Goal: Transaction & Acquisition: Purchase product/service

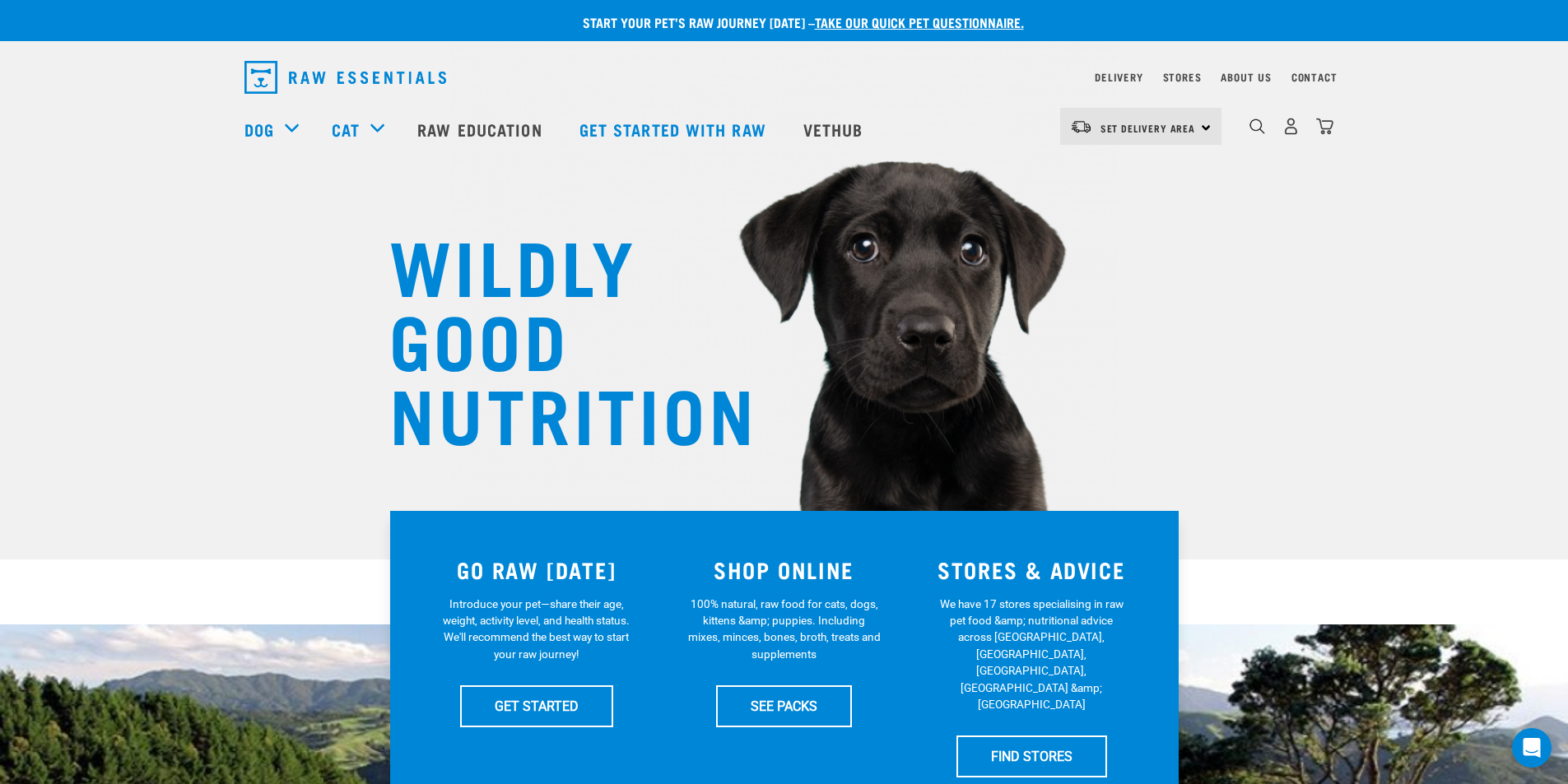
click at [358, 76] on img "dropdown navigation" at bounding box center [345, 77] width 201 height 33
click at [1108, 74] on link "Delivery" at bounding box center [1119, 77] width 48 height 5
click at [1185, 127] on span "Set Delivery Area" at bounding box center [1148, 128] width 96 height 5
click at [1123, 170] on link "[GEOGRAPHIC_DATA]" at bounding box center [1139, 173] width 158 height 36
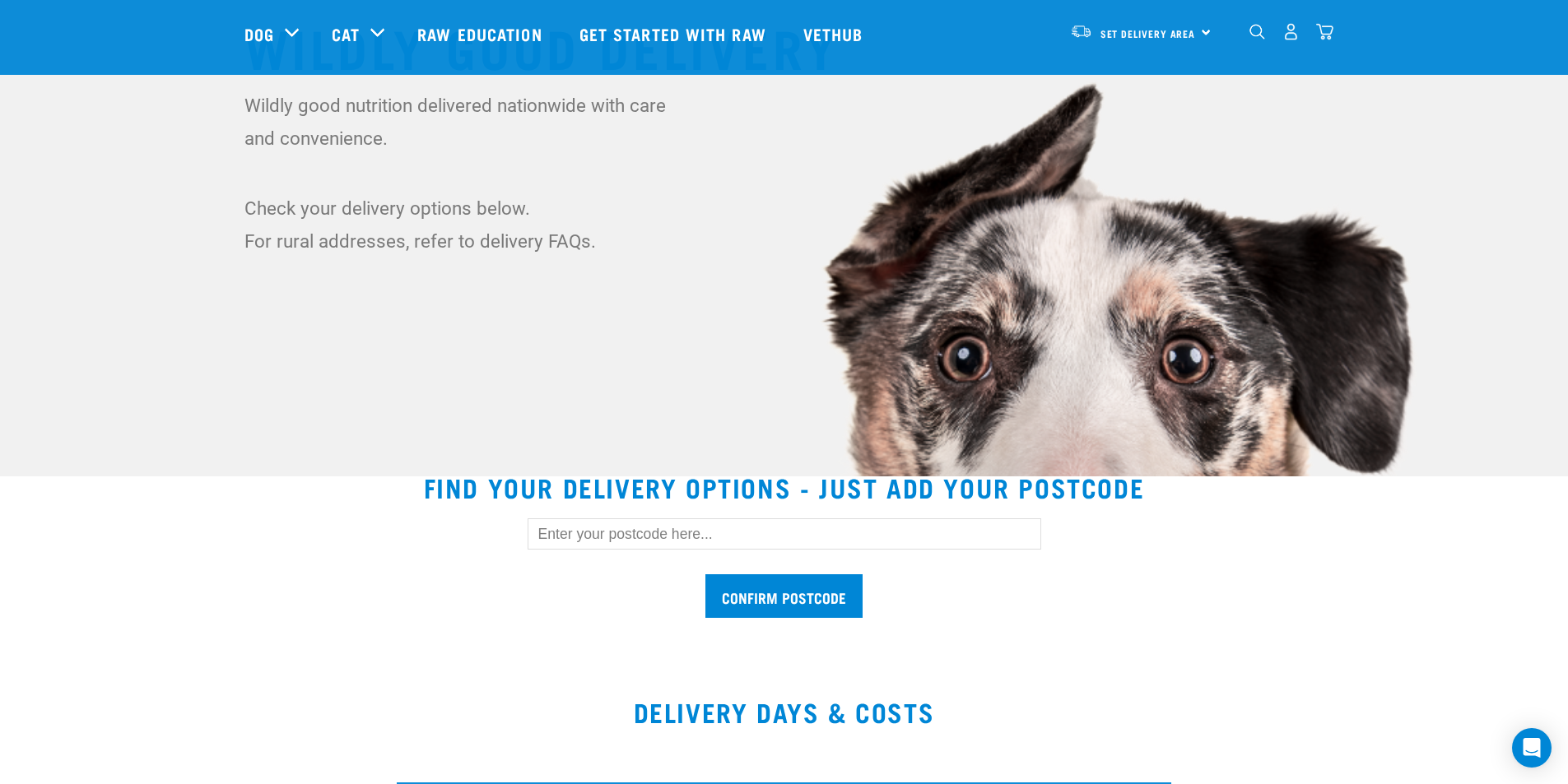
scroll to position [576, 0]
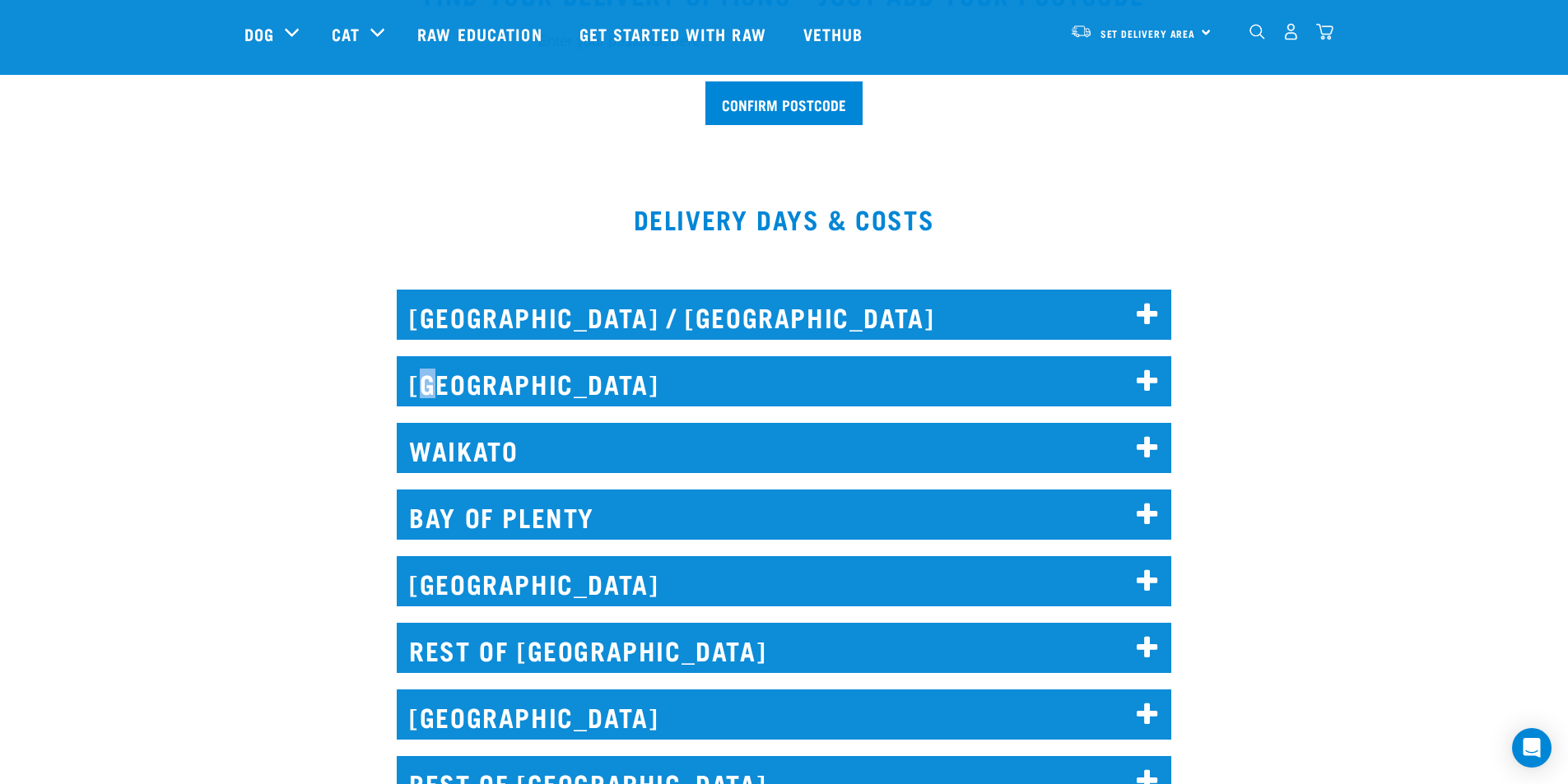
click at [434, 362] on h2 "[GEOGRAPHIC_DATA]" at bounding box center [784, 381] width 775 height 50
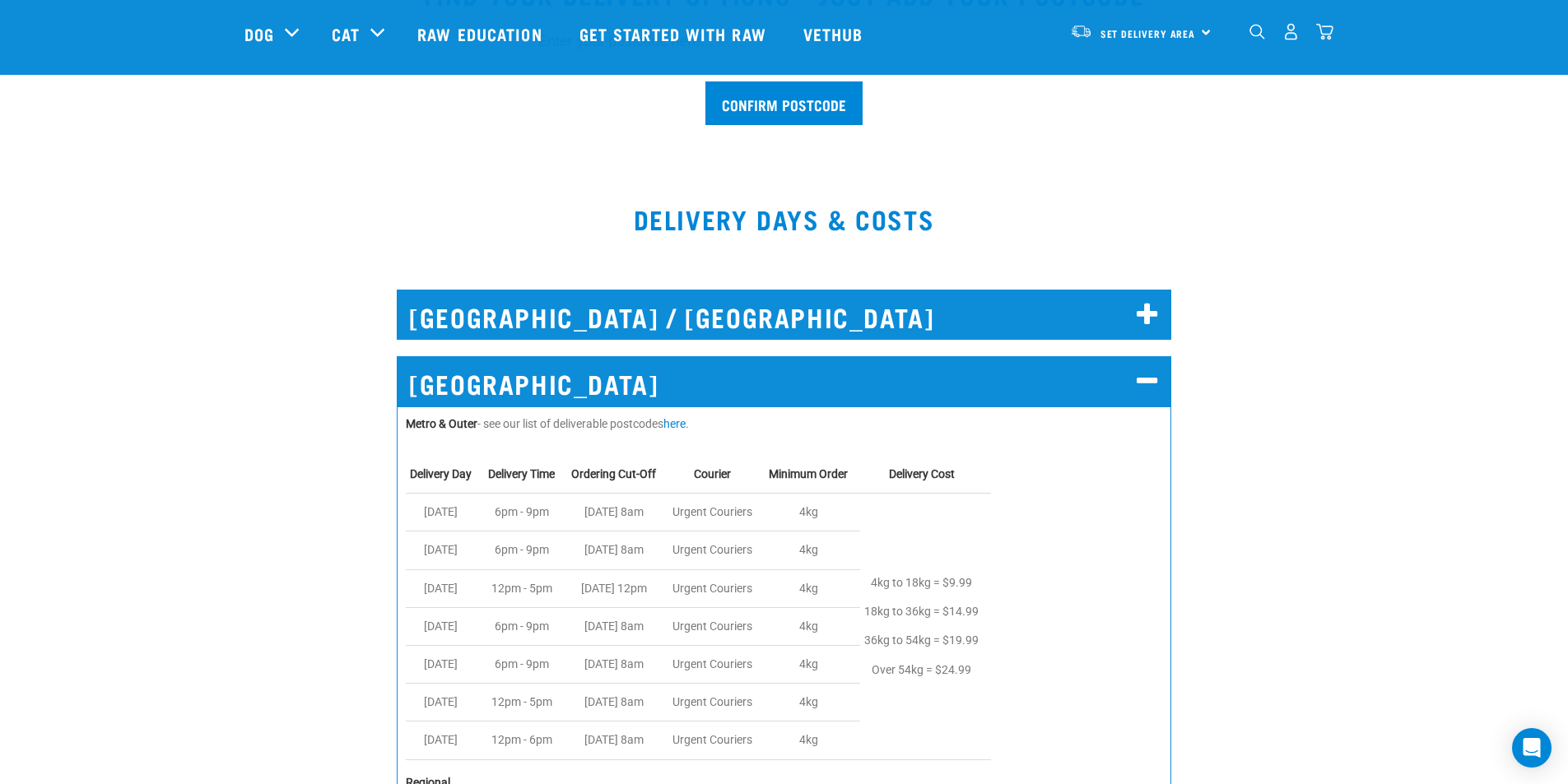
click at [1252, 408] on div "[GEOGRAPHIC_DATA] Metro & Outer - see our list of deliverable postcodes here . …" at bounding box center [784, 796] width 1588 height 926
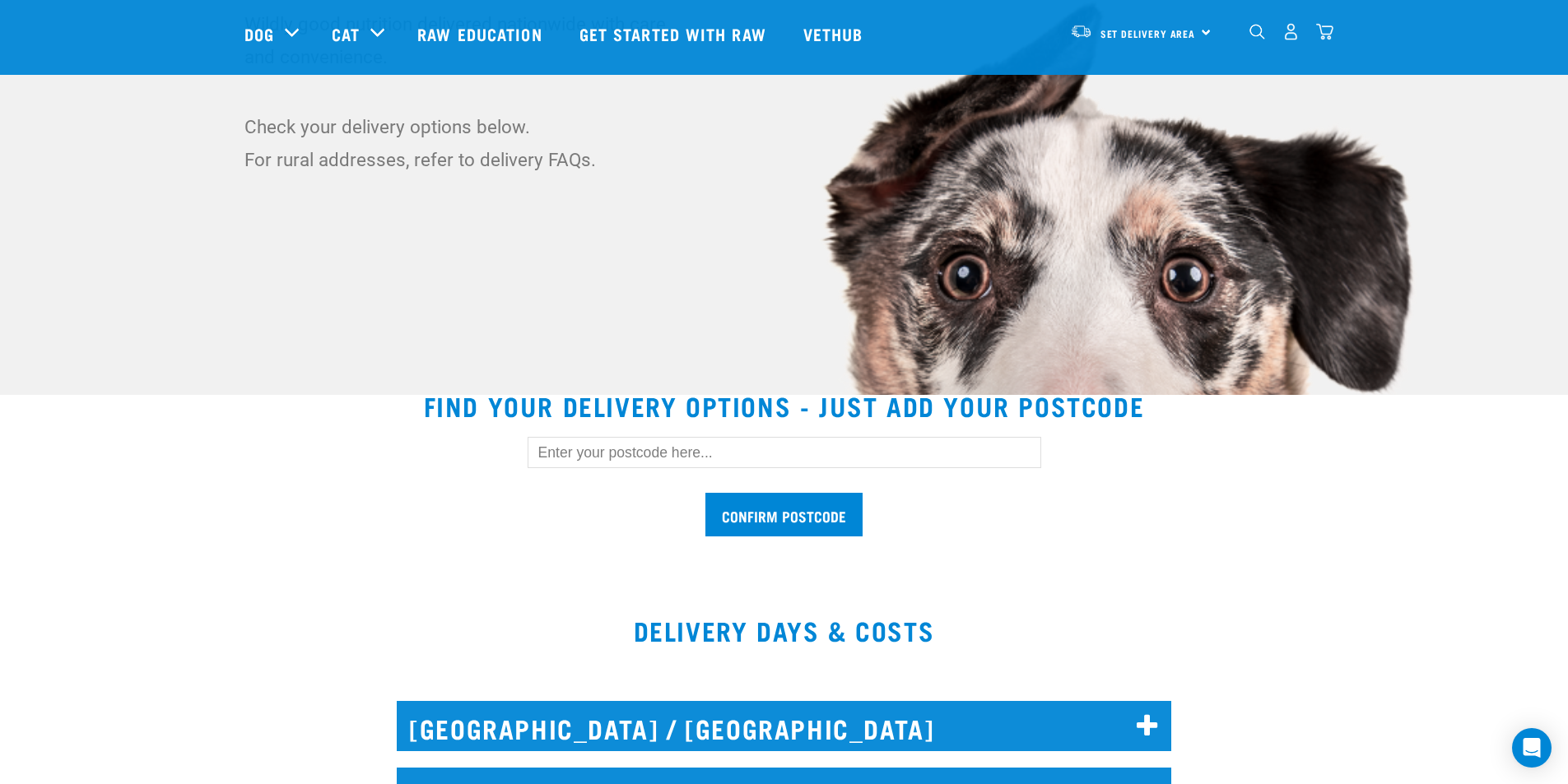
scroll to position [0, 0]
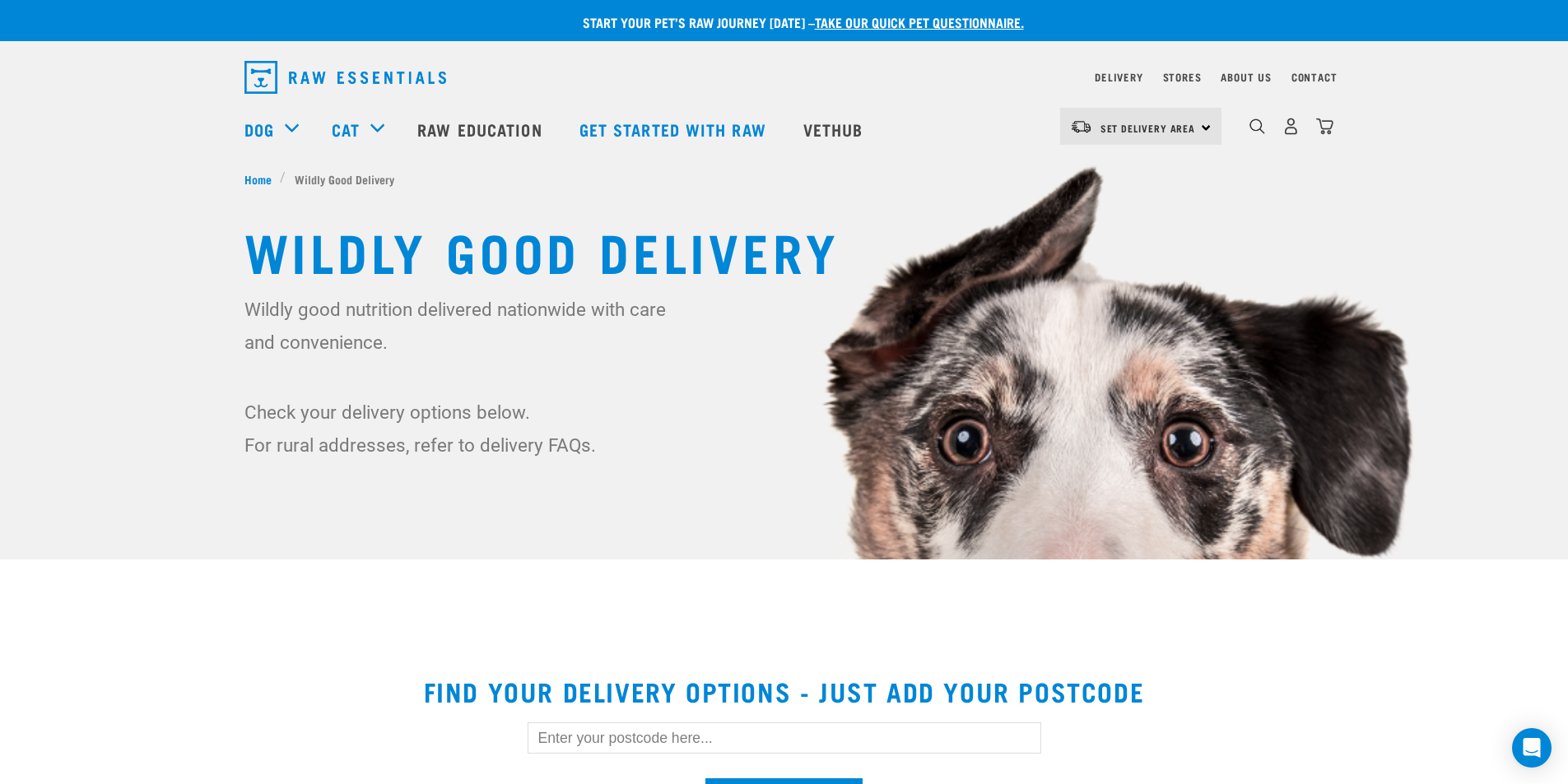
click at [243, 122] on div "Set Delivery Area North Island South Island Dog Shop All Dog Mixes & Minces" at bounding box center [784, 129] width 1106 height 66
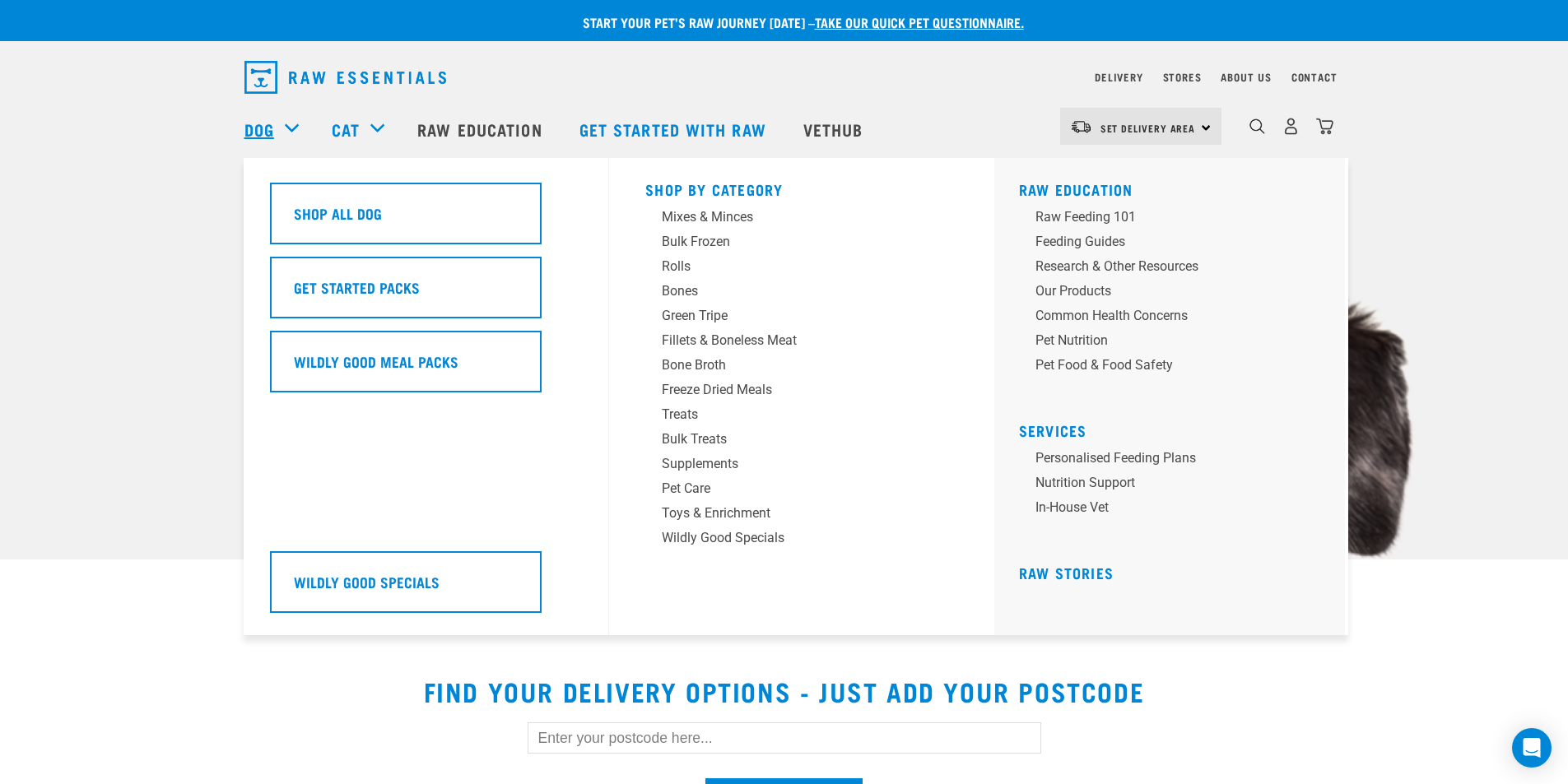
click at [257, 120] on link "Dog" at bounding box center [259, 129] width 29 height 25
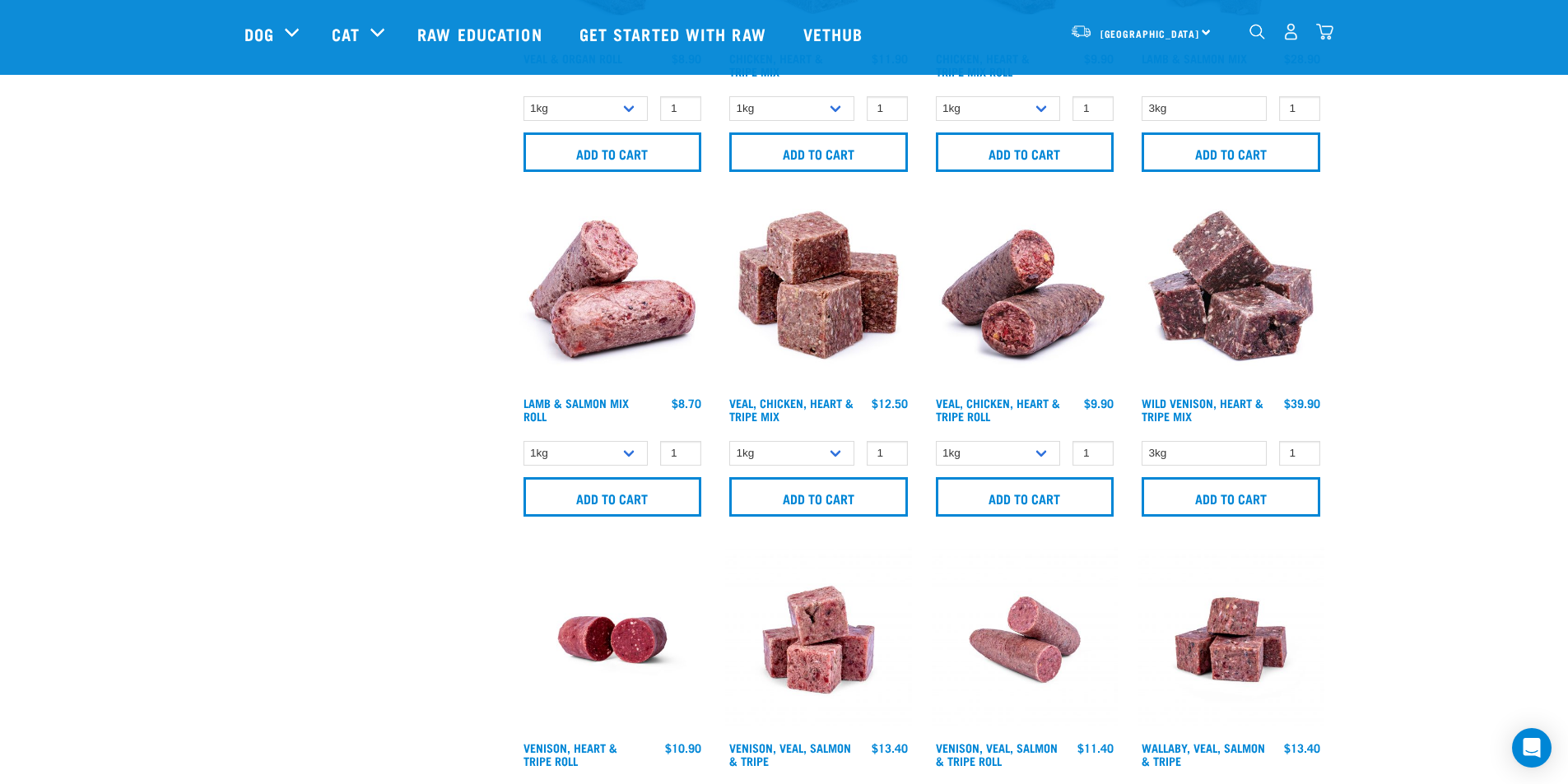
scroll to position [2303, 0]
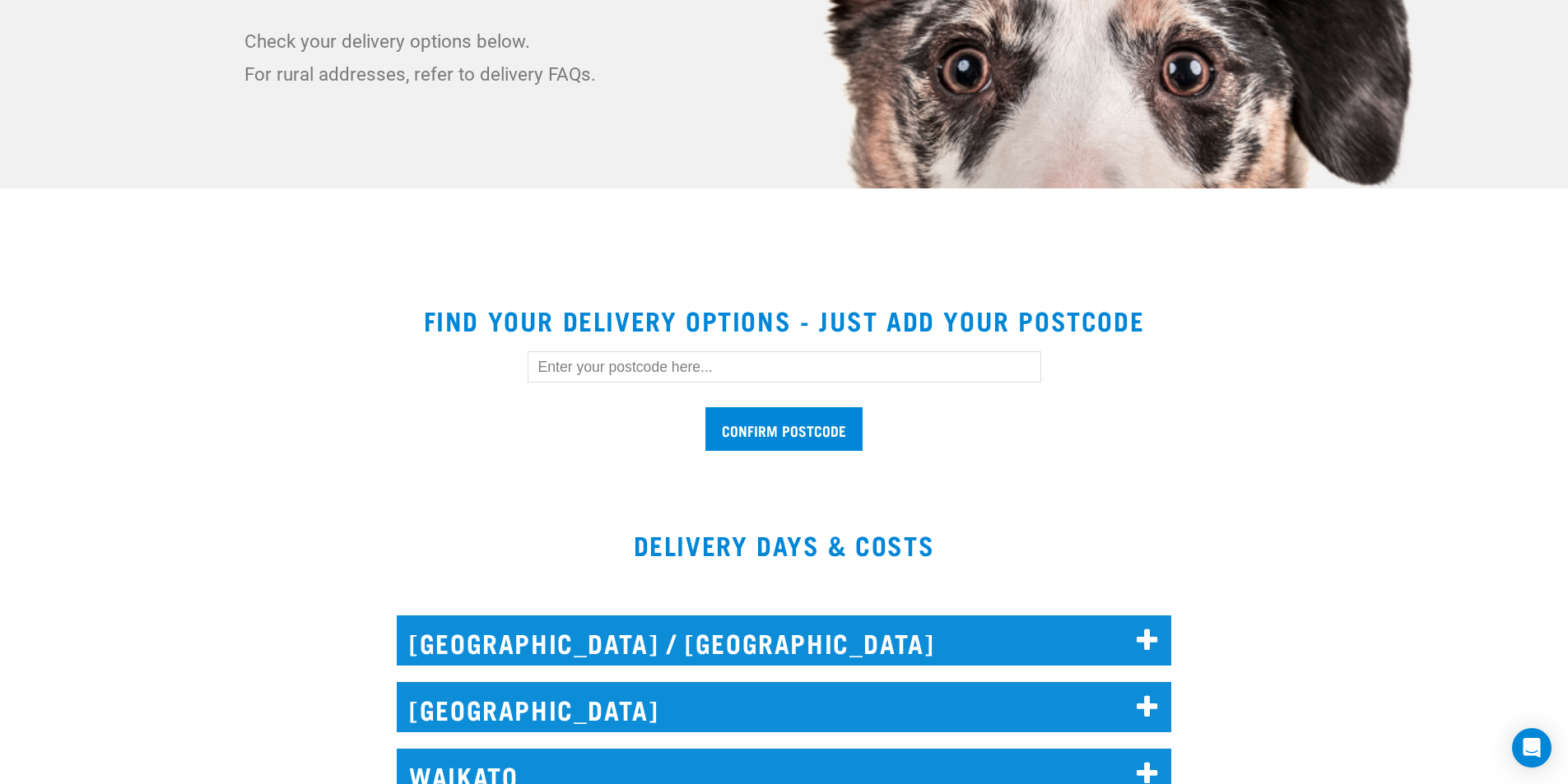
scroll to position [493, 0]
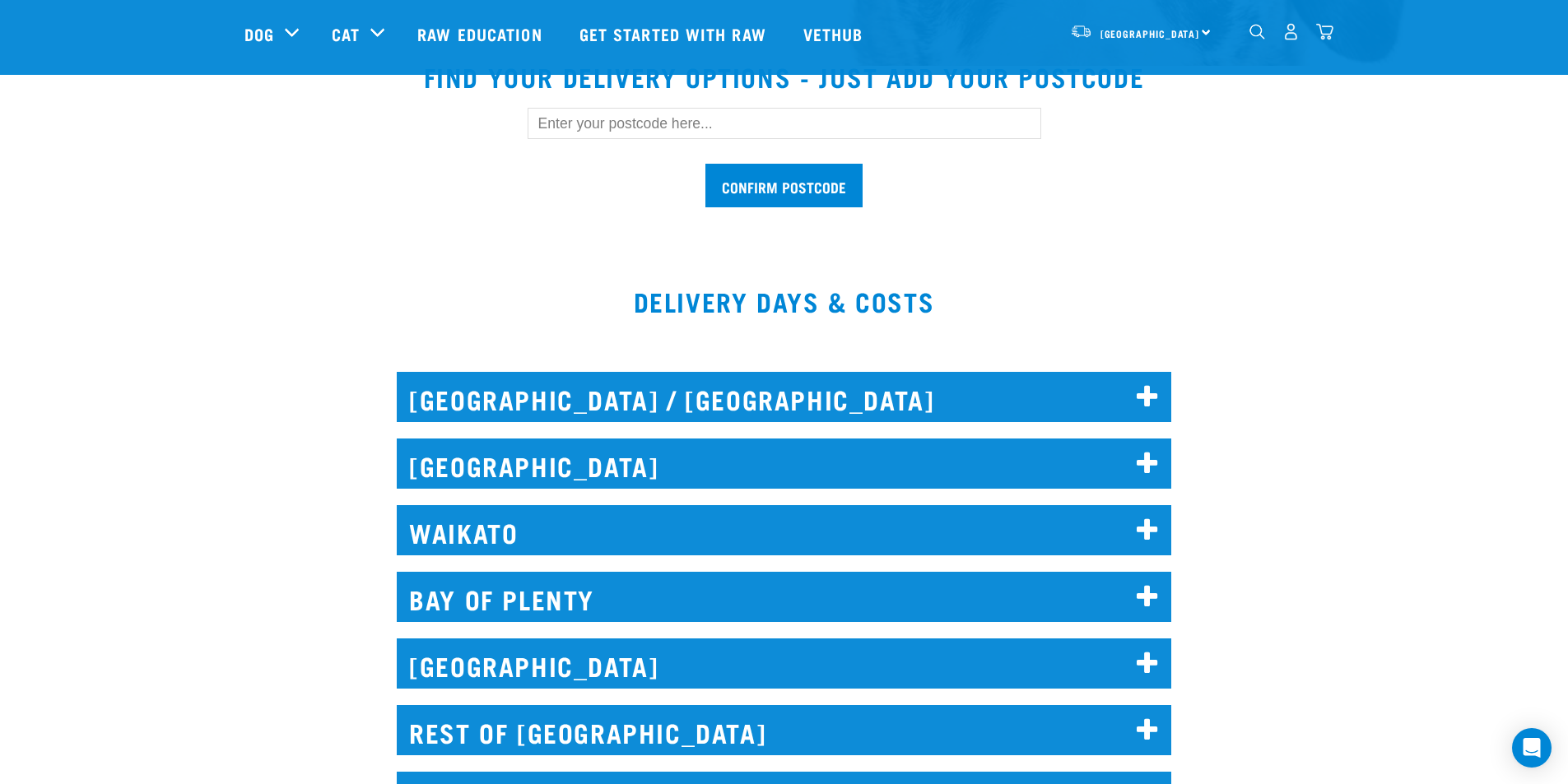
click at [685, 475] on h2 "[GEOGRAPHIC_DATA]" at bounding box center [784, 463] width 775 height 50
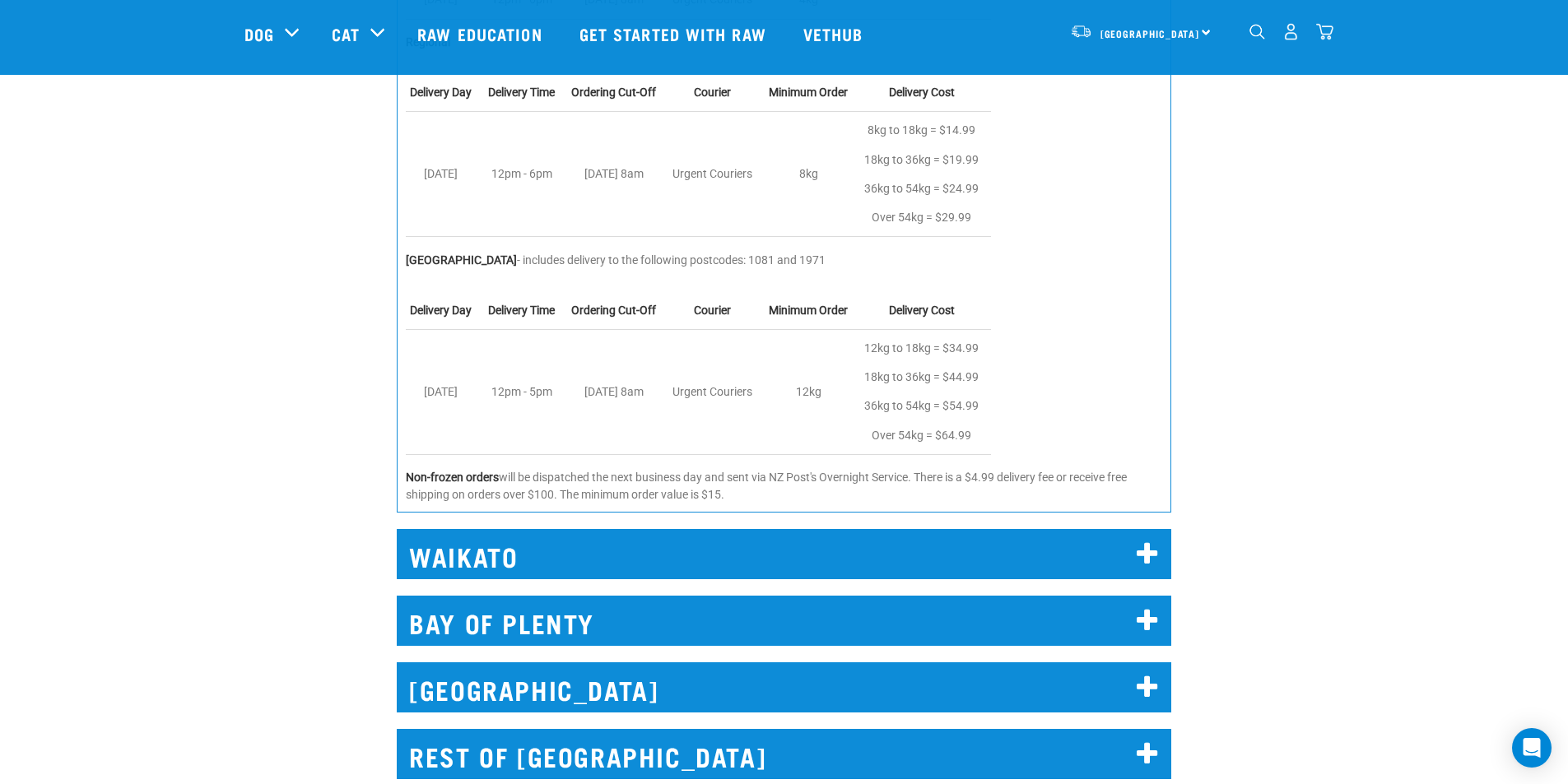
scroll to position [1234, 0]
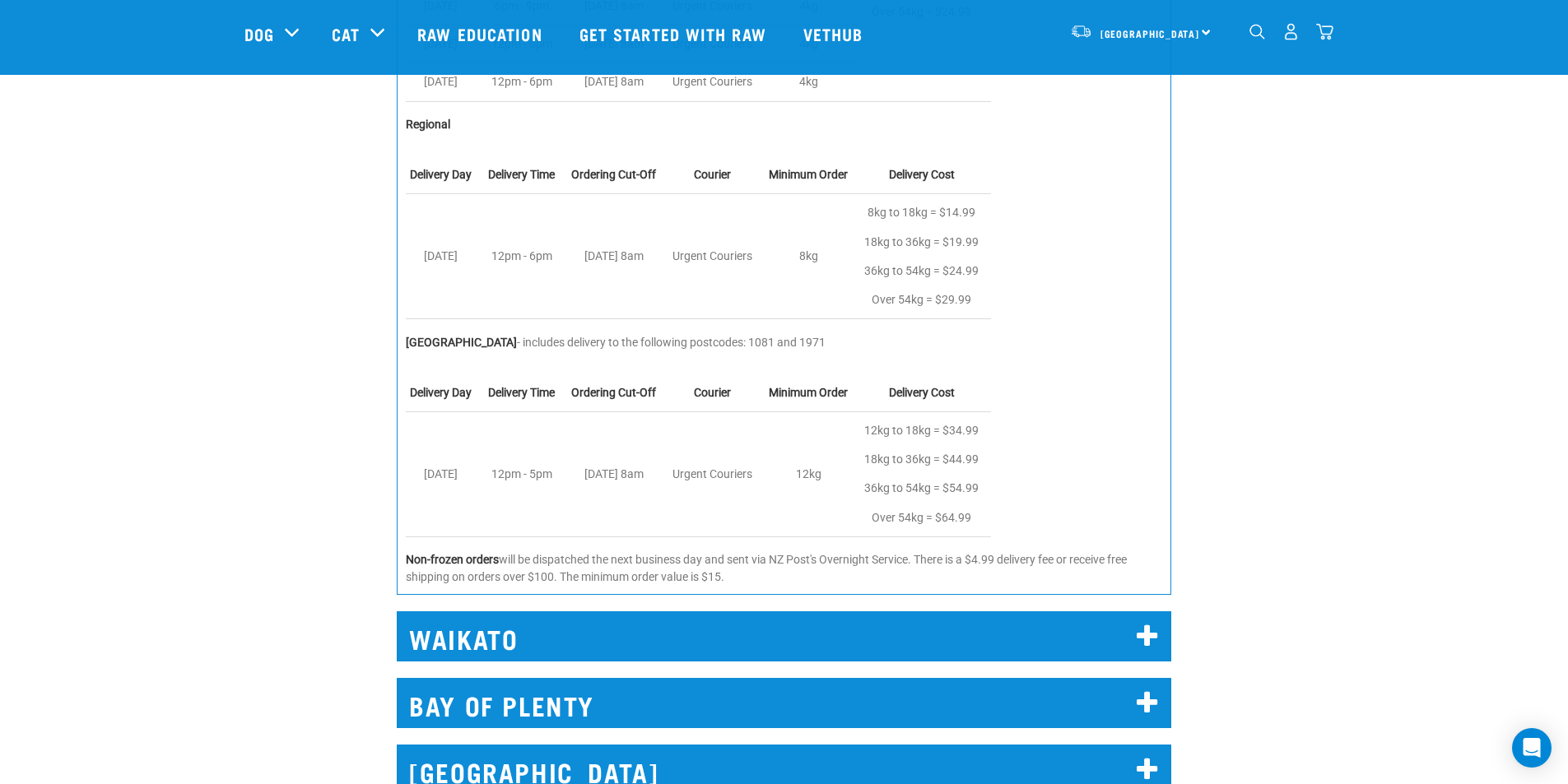
click at [1440, 384] on div "[GEOGRAPHIC_DATA] Metro & Outer - see our list of deliverable postcodes here . …" at bounding box center [784, 141] width 1588 height 933
